Goal: Complete application form

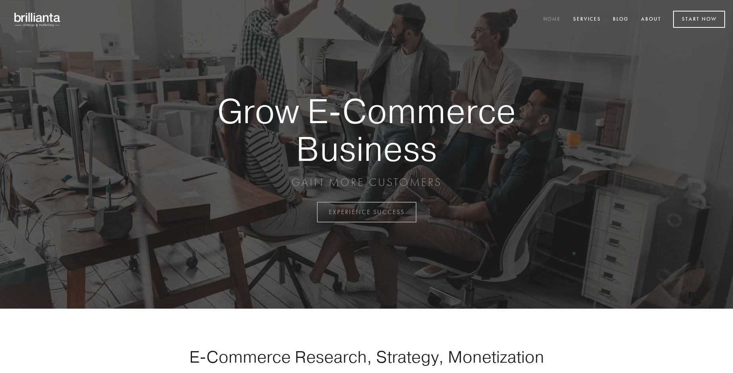
scroll to position [2080, 0]
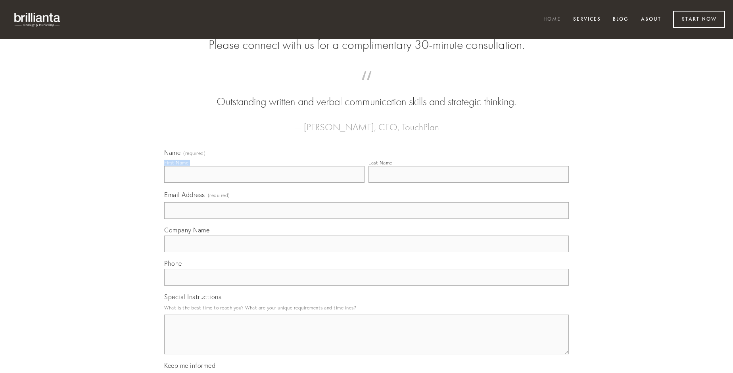
type input "[PERSON_NAME]"
click at [469, 183] on input "Last Name" at bounding box center [469, 174] width 200 height 17
type input "[PERSON_NAME]"
click at [367, 219] on input "Email Address (required)" at bounding box center [366, 210] width 405 height 17
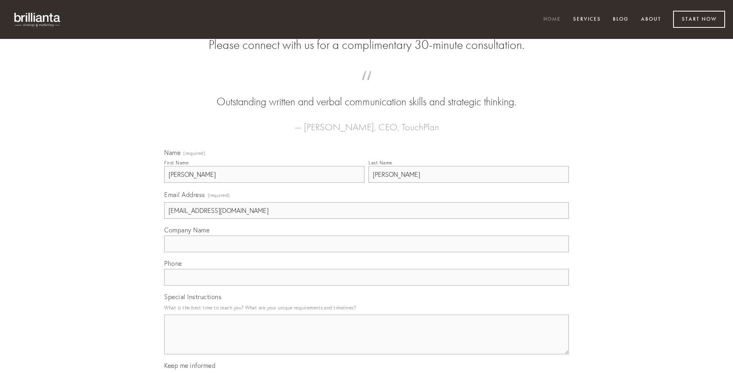
type input "[EMAIL_ADDRESS][DOMAIN_NAME]"
click at [367, 252] on input "Company Name" at bounding box center [366, 243] width 405 height 17
type input "agnosco"
click at [367, 285] on input "text" at bounding box center [366, 277] width 405 height 17
click at [367, 341] on textarea "Special Instructions" at bounding box center [366, 334] width 405 height 40
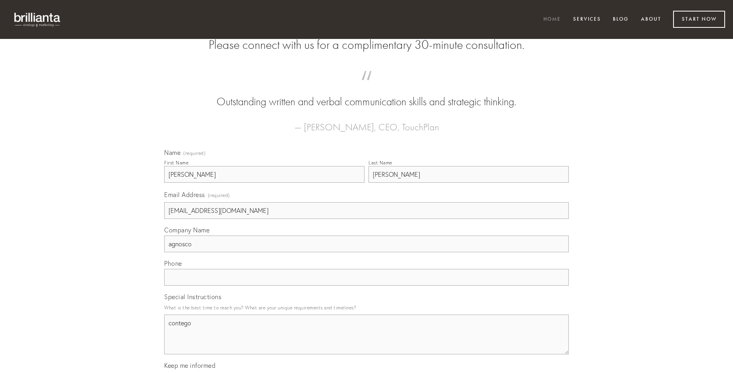
type textarea "contego"
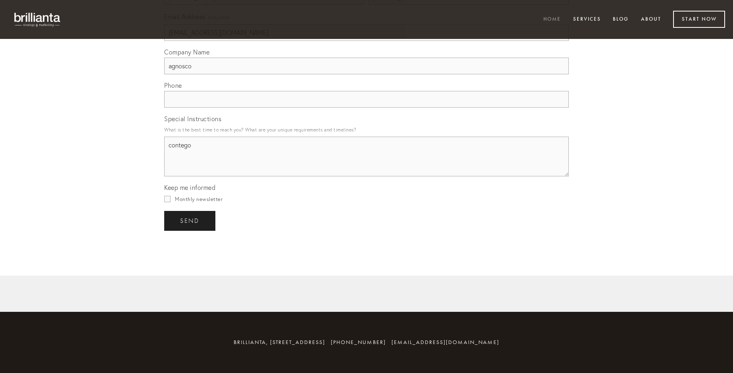
click at [190, 220] on span "send" at bounding box center [189, 220] width 19 height 7
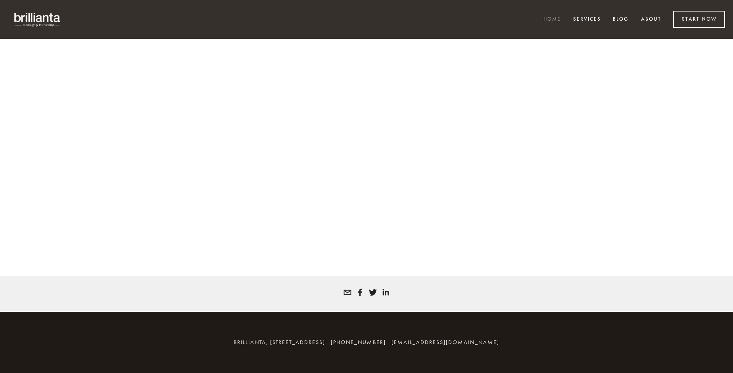
scroll to position [2069, 0]
